Goal: Information Seeking & Learning: Understand process/instructions

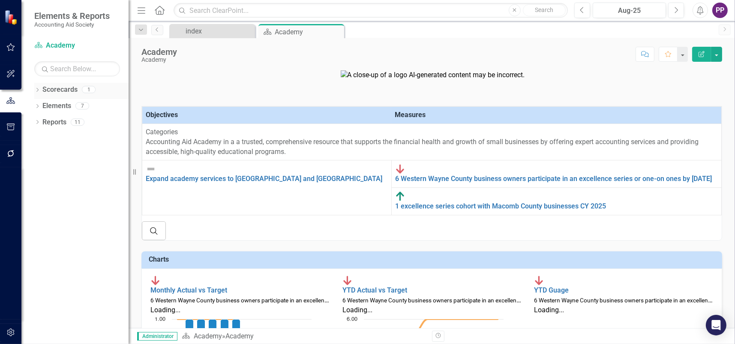
click at [69, 91] on link "Scorecards" at bounding box center [59, 90] width 35 height 10
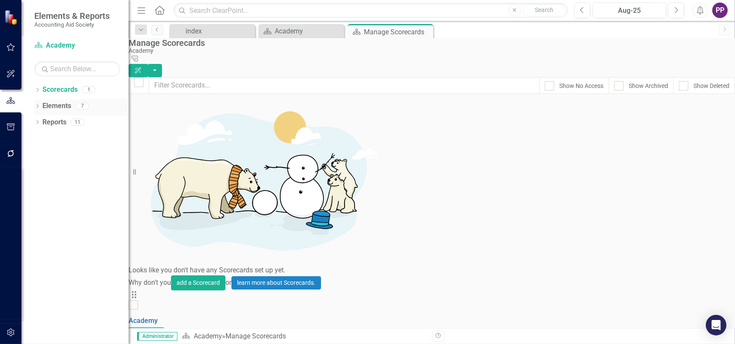
click at [71, 109] on div "Elements 7" at bounding box center [85, 107] width 86 height 16
click at [66, 105] on link "Elements" at bounding box center [56, 106] width 29 height 10
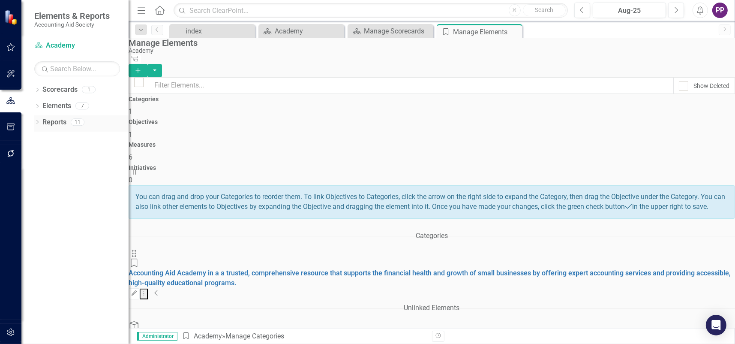
click at [54, 124] on link "Reports" at bounding box center [54, 122] width 24 height 10
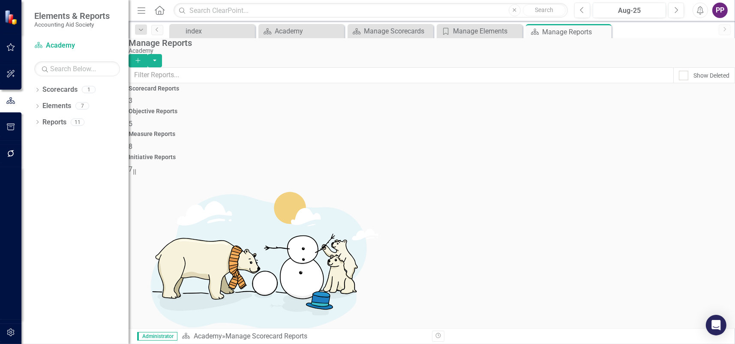
click at [9, 16] on img at bounding box center [11, 17] width 15 height 15
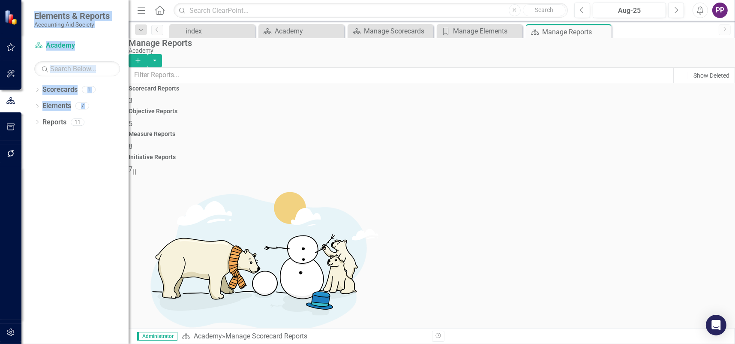
drag, startPoint x: 21, startPoint y: 126, endPoint x: 15, endPoint y: 138, distance: 13.6
click at [15, 138] on div "Elements & Reports Accounting Aid Society Scorecard Academy Search Dropdown Sco…" at bounding box center [64, 172] width 129 height 344
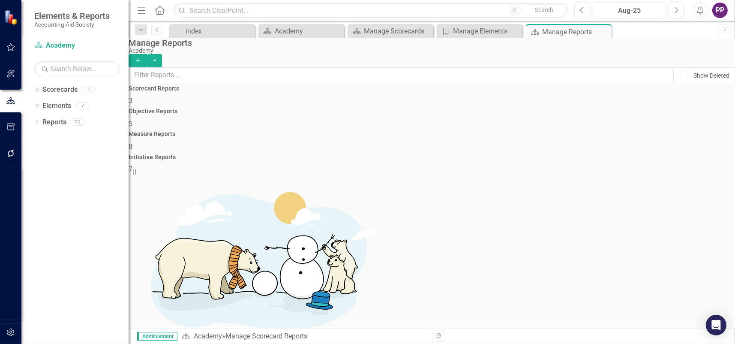
click at [77, 150] on div "Dropdown Scorecards 1 Academy Dropdown Elements 7 Dropdown Objective Objectives…" at bounding box center [74, 213] width 107 height 261
click at [11, 27] on div at bounding box center [10, 17] width 21 height 34
click at [11, 24] on img at bounding box center [11, 17] width 15 height 15
click at [9, 126] on icon "button" at bounding box center [10, 126] width 9 height 7
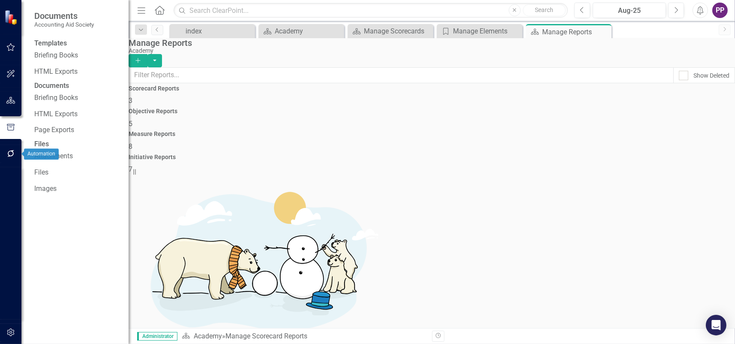
click at [14, 156] on icon "button" at bounding box center [10, 153] width 9 height 7
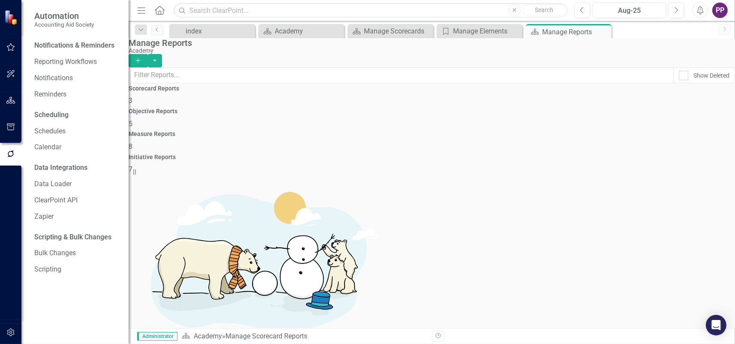
click at [82, 27] on small "Accounting Aid Society" at bounding box center [64, 24] width 60 height 7
click at [82, 24] on small "Accounting Aid Society" at bounding box center [64, 24] width 60 height 7
click at [82, 47] on div "Notifications & Reminders" at bounding box center [74, 46] width 80 height 10
click at [4, 20] on div at bounding box center [10, 17] width 21 height 34
click at [9, 19] on img at bounding box center [11, 17] width 15 height 15
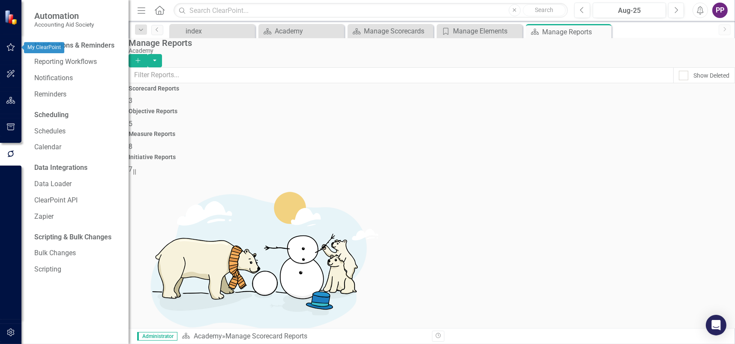
click at [8, 47] on icon "button" at bounding box center [10, 47] width 9 height 7
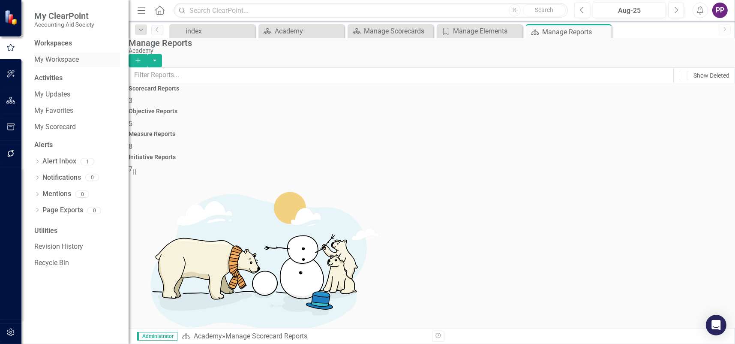
click at [65, 60] on link "My Workspace" at bounding box center [77, 60] width 86 height 10
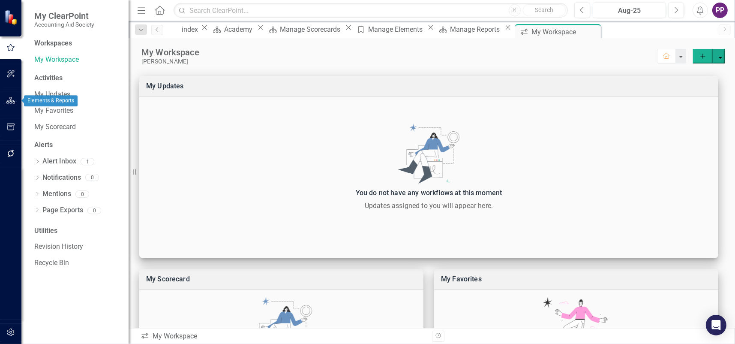
click at [13, 101] on icon "button" at bounding box center [10, 100] width 9 height 7
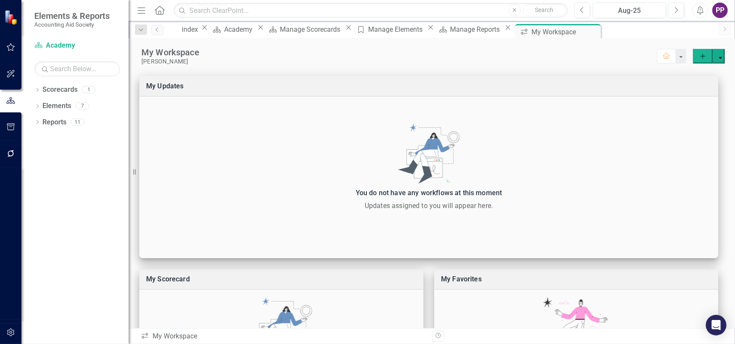
click at [11, 20] on img at bounding box center [11, 17] width 15 height 15
click at [199, 33] on div "index" at bounding box center [191, 29] width 18 height 11
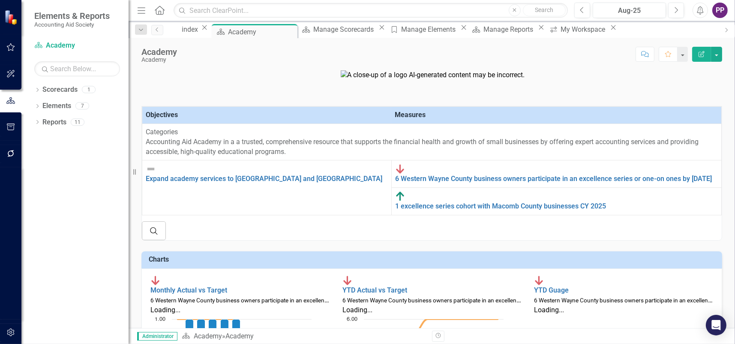
click at [719, 12] on div "PP" at bounding box center [719, 10] width 15 height 15
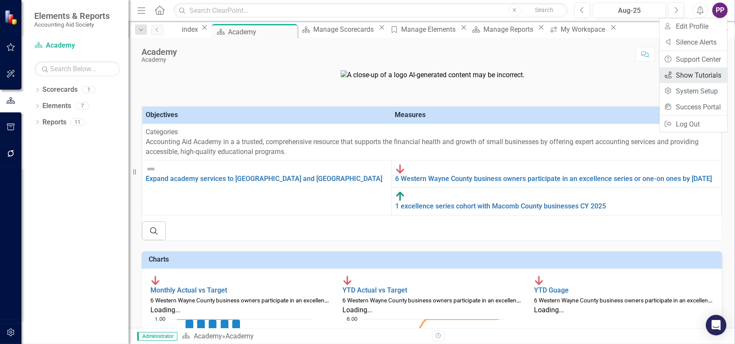
click at [700, 75] on link "icon.tutorial Show Tutorials" at bounding box center [694, 75] width 68 height 16
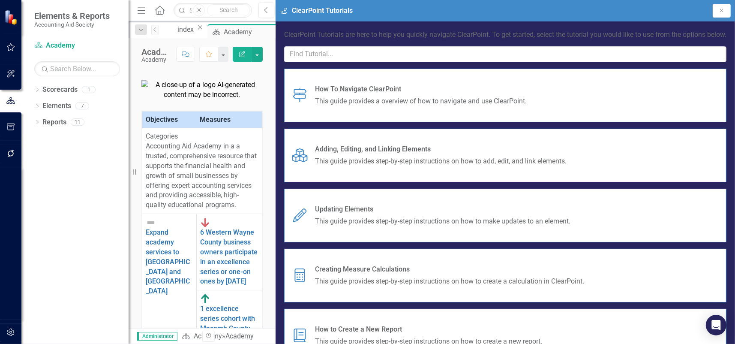
click at [527, 94] on span "How To Navigate ClearPoint" at bounding box center [421, 89] width 212 height 10
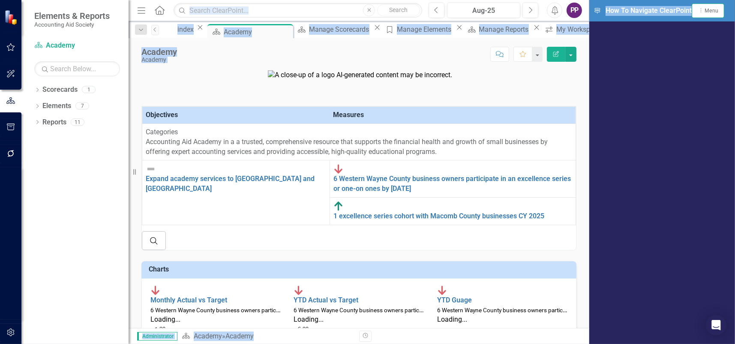
drag, startPoint x: 665, startPoint y: 15, endPoint x: 424, endPoint y: -6, distance: 241.8
click at [424, 0] on html "Elements & Reports Accounting Aid Society Scorecard Academy Search Dropdown Sco…" at bounding box center [367, 172] width 735 height 344
click at [10, 49] on icon "button" at bounding box center [10, 47] width 9 height 7
